Goal: Task Accomplishment & Management: Manage account settings

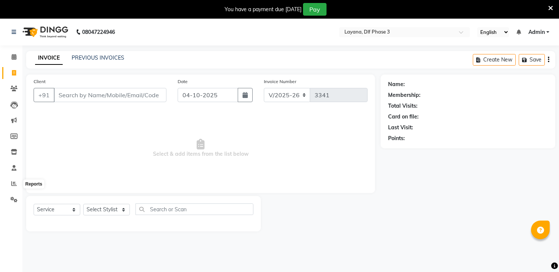
select select "6973"
select select "service"
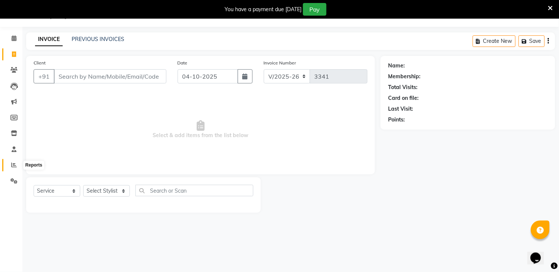
scroll to position [19, 0]
click at [10, 164] on span at bounding box center [13, 165] width 13 height 9
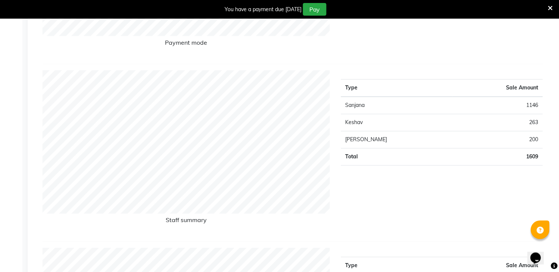
scroll to position [19, 0]
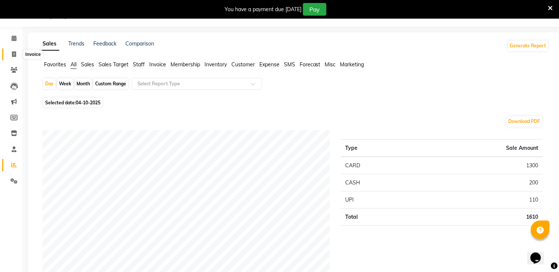
click at [13, 50] on span at bounding box center [13, 54] width 13 height 9
select select "service"
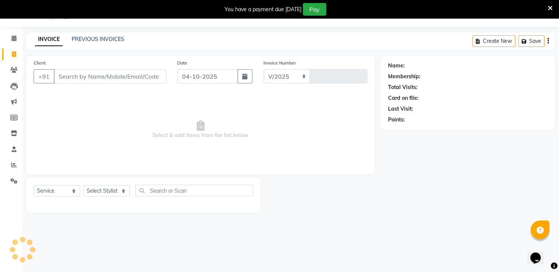
select select "6973"
type input "3341"
click at [101, 77] on input "Client" at bounding box center [110, 76] width 113 height 14
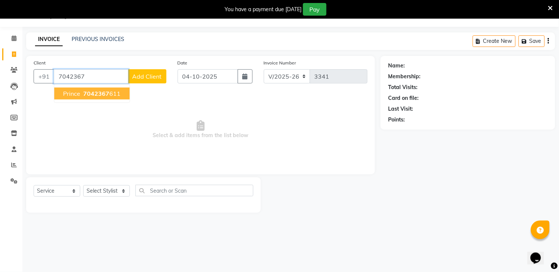
click at [73, 93] on span "prince" at bounding box center [71, 93] width 17 height 7
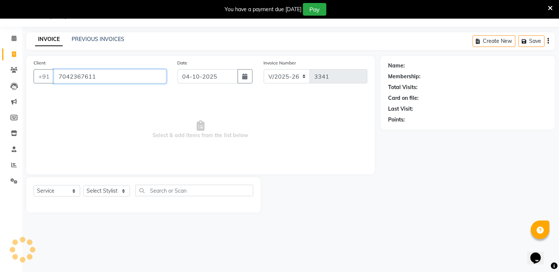
type input "7042367611"
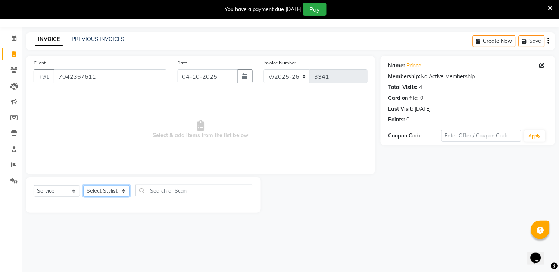
click at [90, 192] on select "Select Stylist [PERSON_NAME] [PERSON_NAME] kamal [DATE][PERSON_NAME] krishna [P…" at bounding box center [106, 191] width 47 height 12
select select "86266"
click at [83, 186] on select "Select Stylist [PERSON_NAME] [PERSON_NAME] kamal [DATE][PERSON_NAME] krishna [P…" at bounding box center [106, 191] width 47 height 12
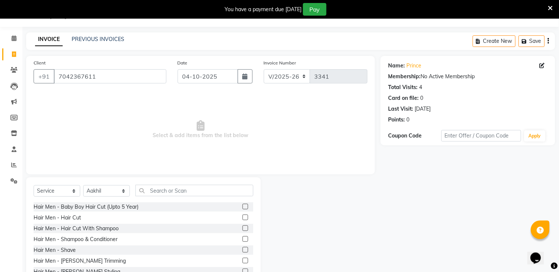
click at [242, 216] on label at bounding box center [245, 218] width 6 height 6
click at [242, 216] on input "checkbox" at bounding box center [244, 218] width 5 height 5
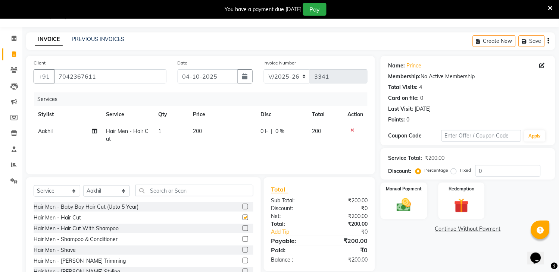
checkbox input "false"
click at [242, 261] on label at bounding box center [245, 261] width 6 height 6
click at [242, 261] on input "checkbox" at bounding box center [244, 261] width 5 height 5
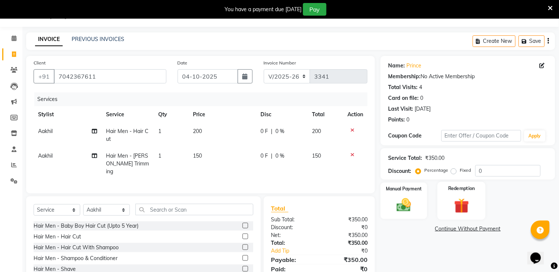
checkbox input "false"
click at [405, 207] on img at bounding box center [404, 206] width 25 height 18
click at [459, 228] on span "UPI" at bounding box center [459, 229] width 12 height 9
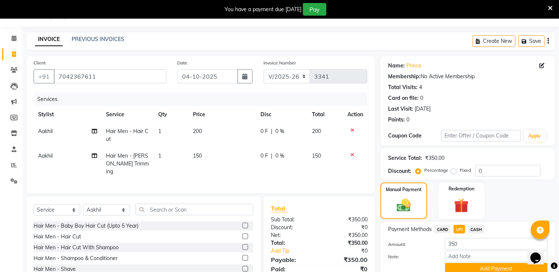
scroll to position [63, 0]
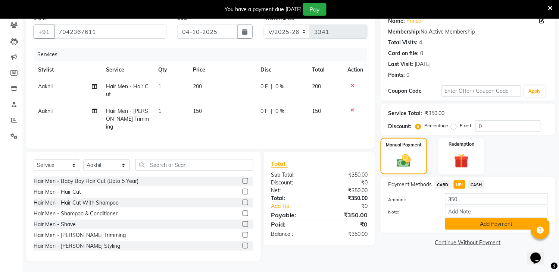
click at [472, 224] on button "Add Payment" at bounding box center [496, 225] width 103 height 12
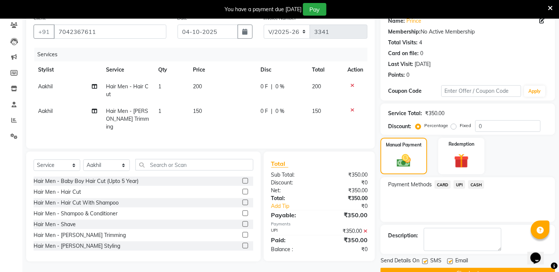
scroll to position [82, 0]
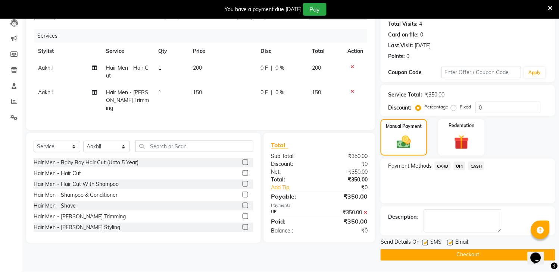
click at [423, 241] on label at bounding box center [425, 243] width 6 height 6
click at [423, 241] on input "checkbox" at bounding box center [424, 243] width 5 height 5
checkbox input "false"
click at [434, 256] on button "Checkout" at bounding box center [467, 255] width 175 height 12
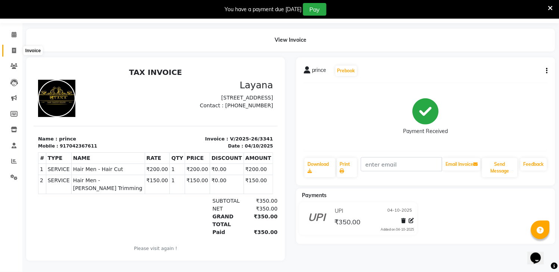
click at [14, 48] on icon at bounding box center [14, 51] width 4 height 6
select select "service"
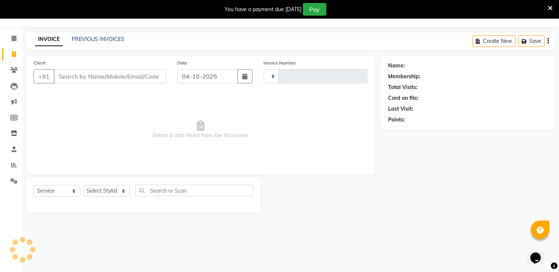
type input "3342"
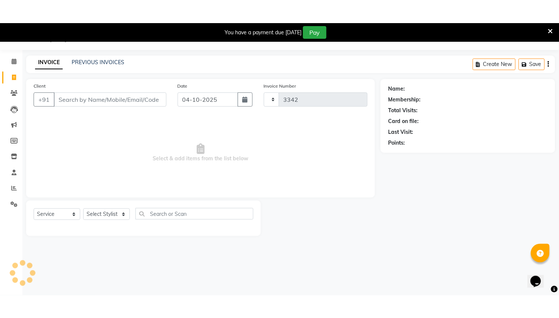
scroll to position [19, 0]
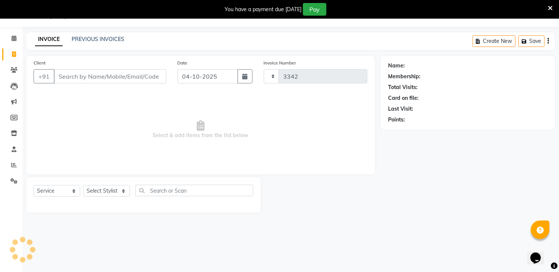
select select "6973"
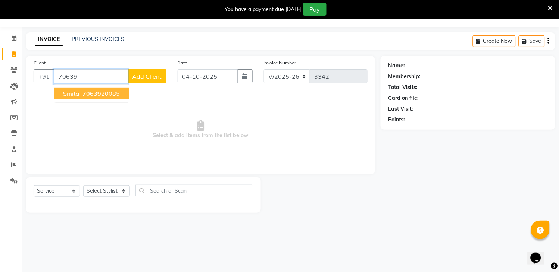
click at [88, 94] on span "70639" at bounding box center [91, 93] width 19 height 7
type input "7063920085"
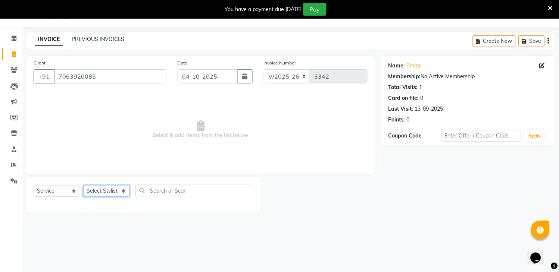
drag, startPoint x: 111, startPoint y: 188, endPoint x: 100, endPoint y: 248, distance: 61.1
click at [100, 248] on div "08047224946 Select Location × Layana, Dlf Phase 3 English ENGLISH Español العرب…" at bounding box center [279, 136] width 559 height 272
select select "70193"
click at [83, 186] on select "Select Stylist [PERSON_NAME] [PERSON_NAME] kamal [DATE][PERSON_NAME] krishna [P…" at bounding box center [106, 191] width 47 height 12
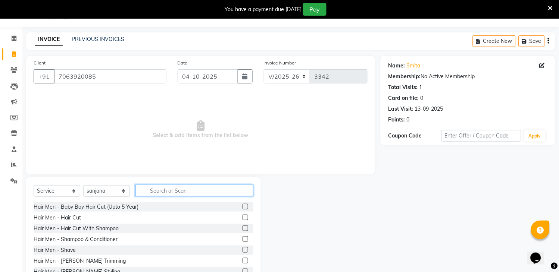
click at [146, 192] on input "text" at bounding box center [194, 191] width 118 height 12
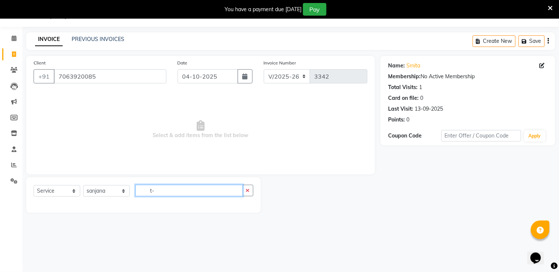
type input "t"
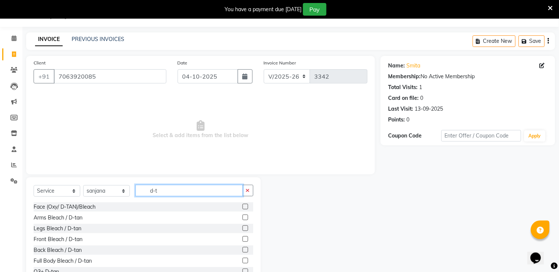
type input "d-t"
click at [242, 259] on label at bounding box center [245, 261] width 6 height 6
click at [242, 259] on input "checkbox" at bounding box center [244, 261] width 5 height 5
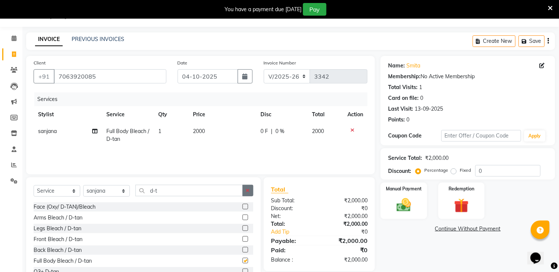
checkbox input "false"
click at [200, 133] on span "2000" at bounding box center [199, 131] width 12 height 7
select select "70193"
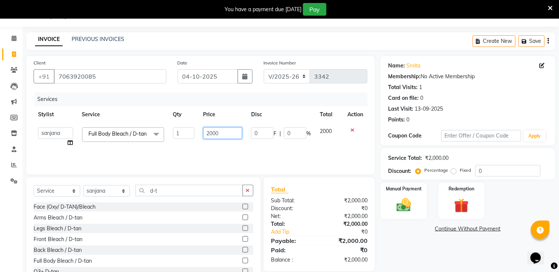
click at [227, 136] on input "2000" at bounding box center [222, 134] width 39 height 12
type input "2"
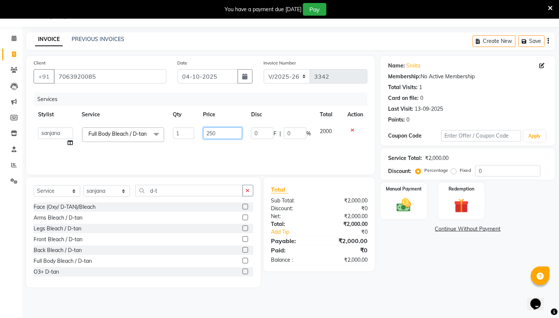
type input "2500"
click at [250, 189] on button "button" at bounding box center [247, 191] width 11 height 12
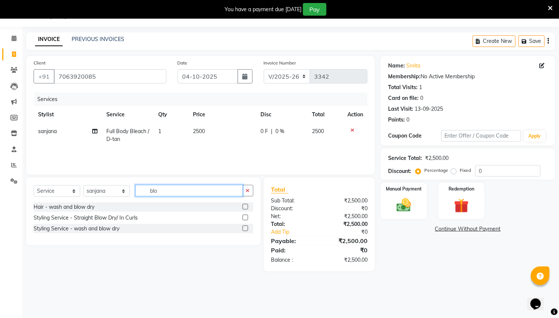
type input "blo"
click at [245, 229] on label at bounding box center [245, 229] width 6 height 6
click at [245, 229] on input "checkbox" at bounding box center [244, 228] width 5 height 5
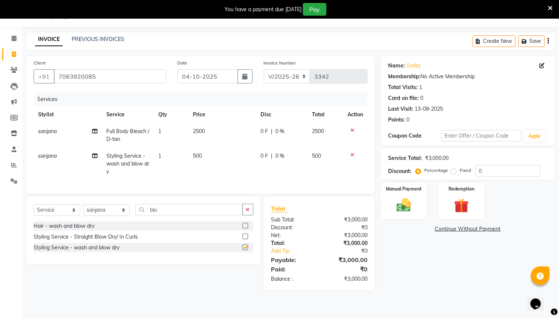
checkbox input "false"
click at [123, 215] on select "Select Stylist [PERSON_NAME] [PERSON_NAME] kamal [DATE][PERSON_NAME] krishna [P…" at bounding box center [106, 210] width 47 height 12
select select "57667"
click at [83, 212] on select "Select Stylist [PERSON_NAME] [PERSON_NAME] kamal [DATE][PERSON_NAME] krishna [P…" at bounding box center [106, 210] width 47 height 12
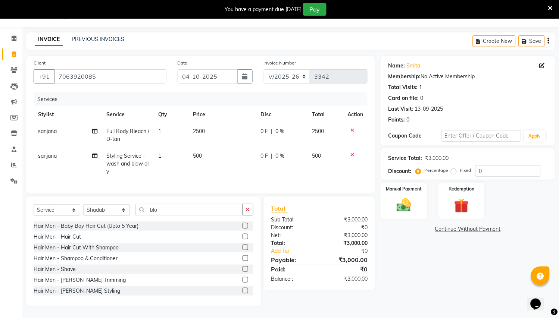
click at [53, 155] on span "sanjana" at bounding box center [47, 156] width 19 height 7
select select "70193"
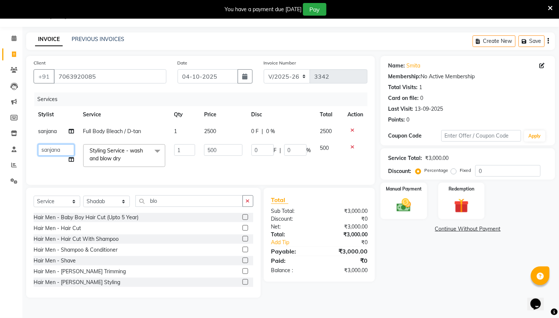
click at [57, 149] on select "[PERSON_NAME] [PERSON_NAME] kamal [DATE][PERSON_NAME] krishna [PERSON_NAME] [PE…" at bounding box center [56, 150] width 36 height 12
select select "57667"
click at [409, 201] on img at bounding box center [404, 206] width 25 height 18
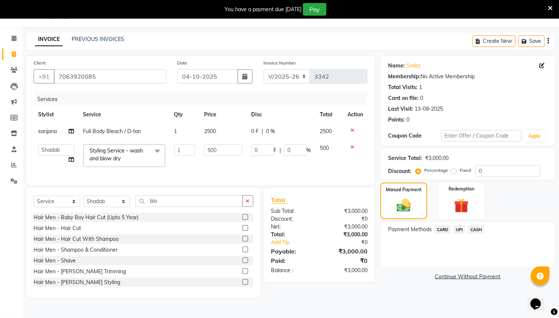
click at [459, 230] on span "UPI" at bounding box center [459, 229] width 12 height 9
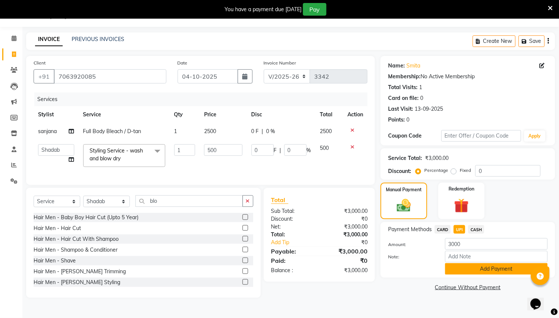
click at [465, 267] on button "Add Payment" at bounding box center [496, 269] width 103 height 12
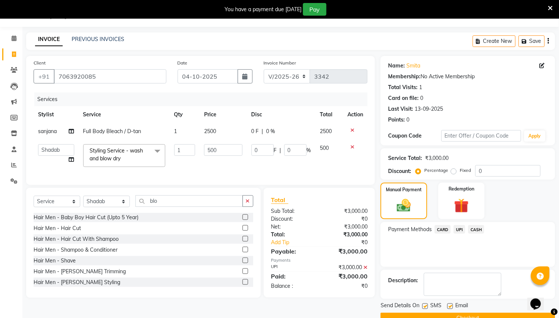
scroll to position [36, 0]
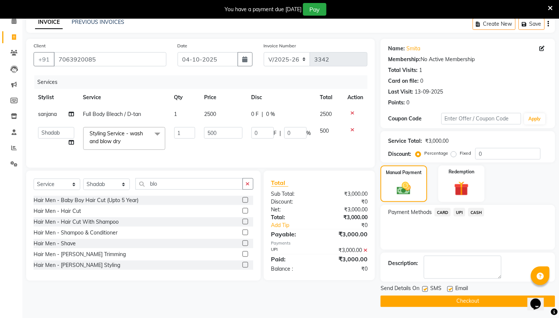
click at [402, 272] on button "Checkout" at bounding box center [467, 302] width 175 height 12
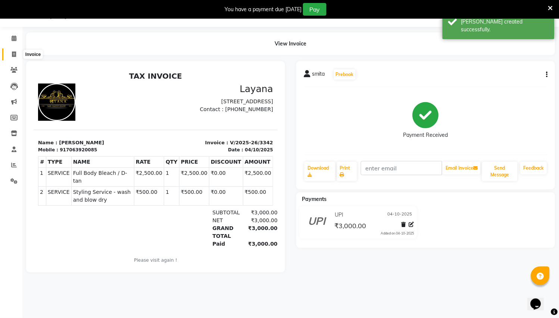
click at [10, 50] on span at bounding box center [13, 54] width 13 height 9
select select "service"
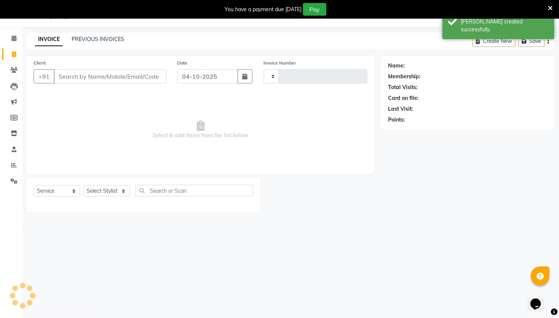
type input "3343"
select select "6973"
click at [12, 164] on icon at bounding box center [14, 165] width 6 height 6
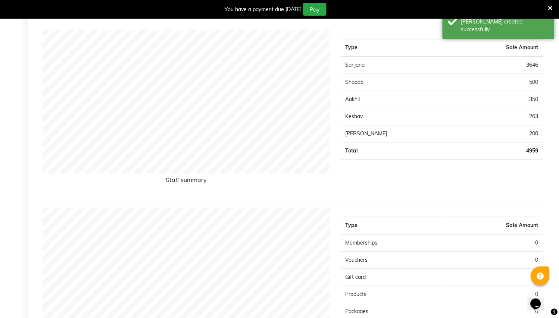
scroll to position [19, 0]
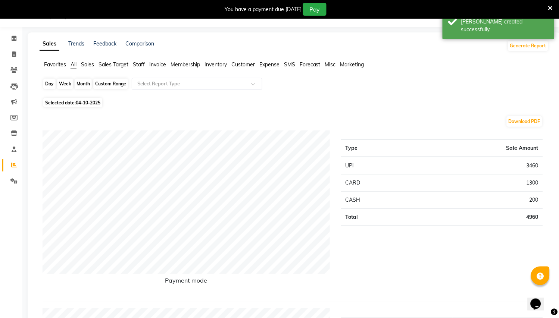
click at [46, 87] on div "Day" at bounding box center [49, 84] width 12 height 10
select select "10"
select select "2025"
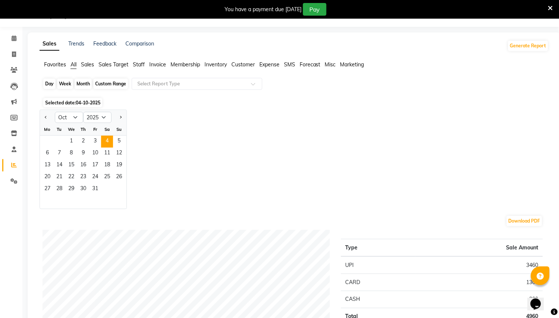
click at [46, 87] on div "Day" at bounding box center [49, 84] width 12 height 10
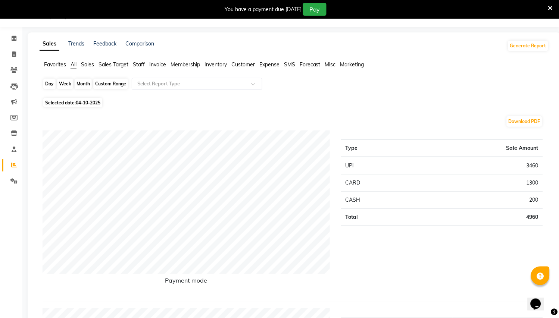
click at [47, 85] on div "Day" at bounding box center [49, 84] width 12 height 10
select select "10"
select select "2025"
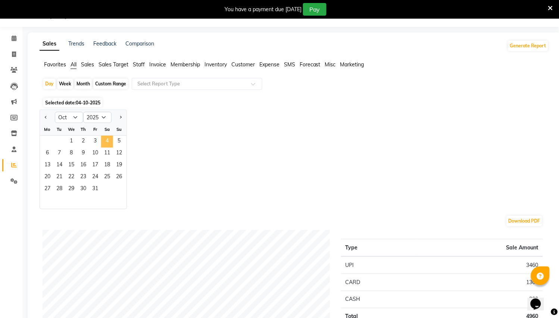
click at [111, 143] on span "4" at bounding box center [107, 142] width 12 height 12
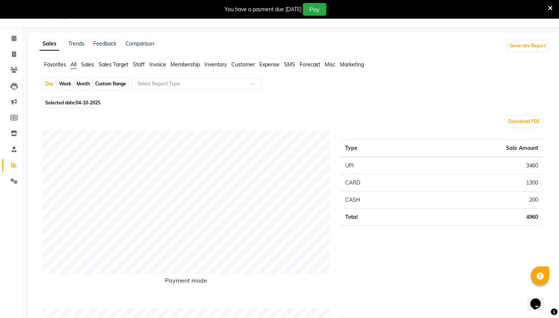
click at [79, 83] on div "Month" at bounding box center [83, 84] width 17 height 10
select select "10"
select select "2025"
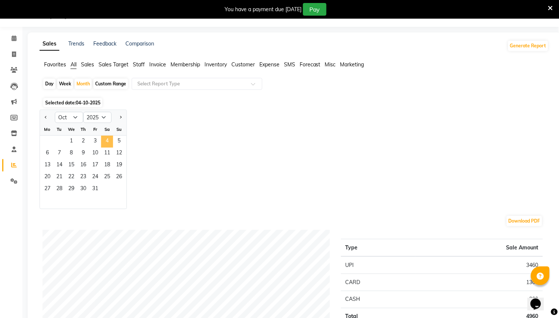
click at [106, 139] on span "4" at bounding box center [107, 142] width 12 height 12
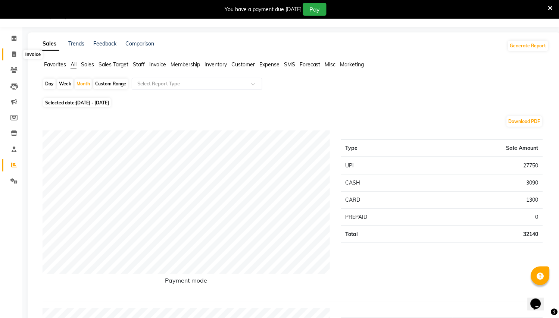
click at [12, 53] on icon at bounding box center [14, 54] width 4 height 6
select select "service"
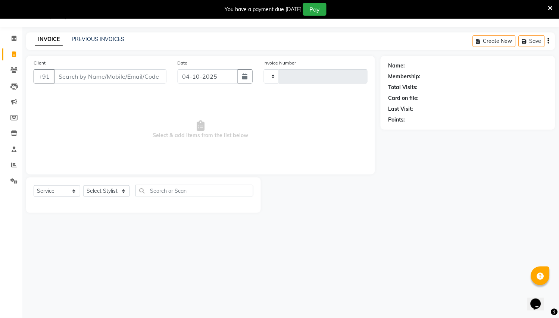
type input "3343"
select select "6973"
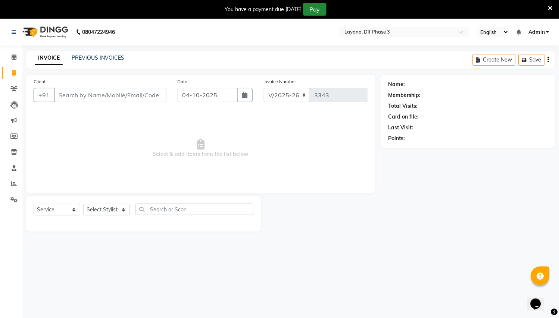
click at [321, 8] on button "Pay" at bounding box center [314, 9] width 23 height 13
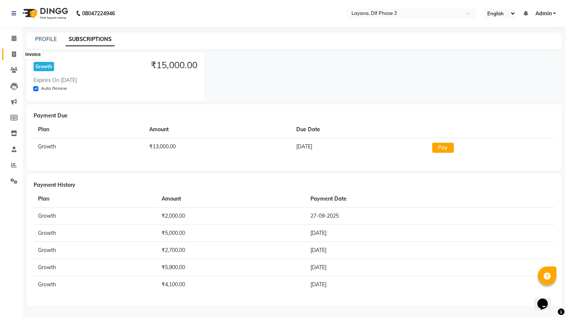
click at [11, 50] on span at bounding box center [13, 54] width 13 height 9
select select "service"
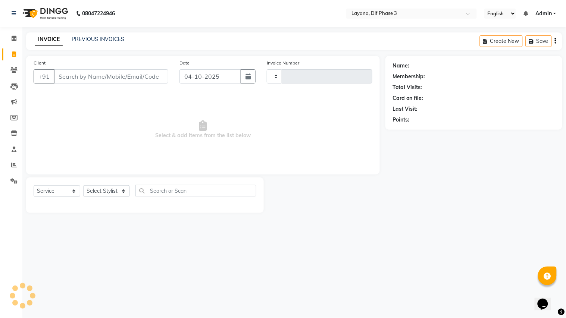
type input "3343"
select select "6973"
click at [10, 55] on span at bounding box center [13, 54] width 13 height 9
select select "service"
type input "3343"
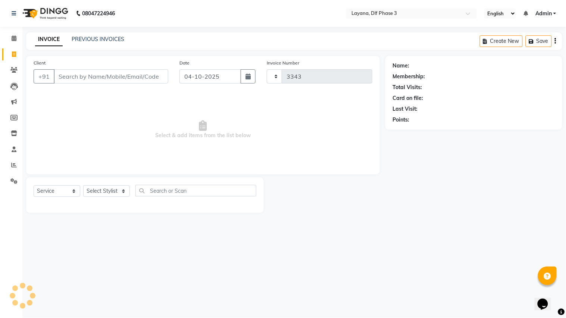
select select "6973"
click at [460, 183] on div "Name: Membership: Total Visits: Card on file: Last Visit: Points:" at bounding box center [476, 134] width 182 height 157
click at [313, 158] on span "Select & add items from the list below" at bounding box center [203, 129] width 339 height 75
